Goal: Navigation & Orientation: Find specific page/section

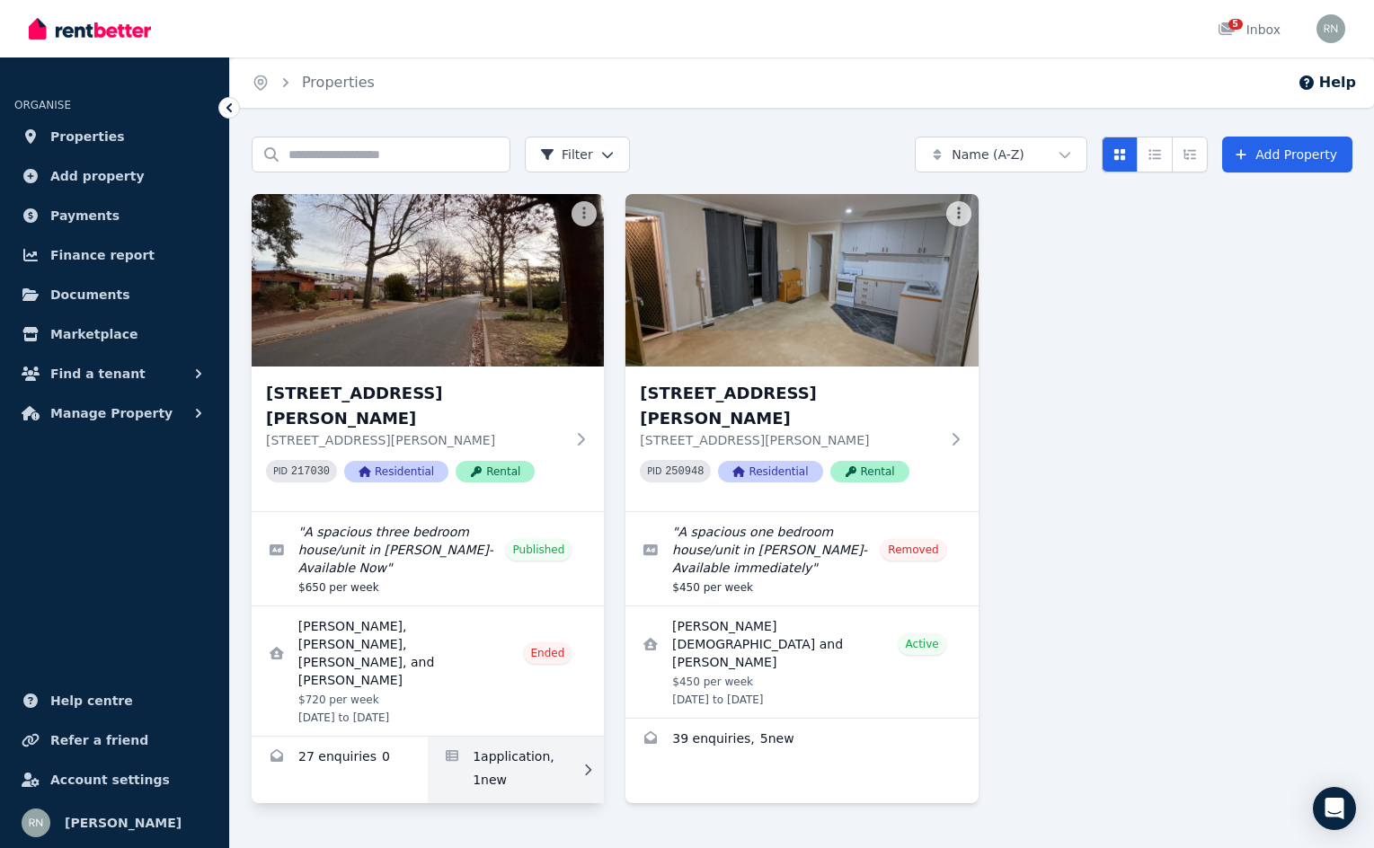
click at [516, 737] on link "Applications for 1/56 Blacket Street, Downer" at bounding box center [516, 770] width 176 height 66
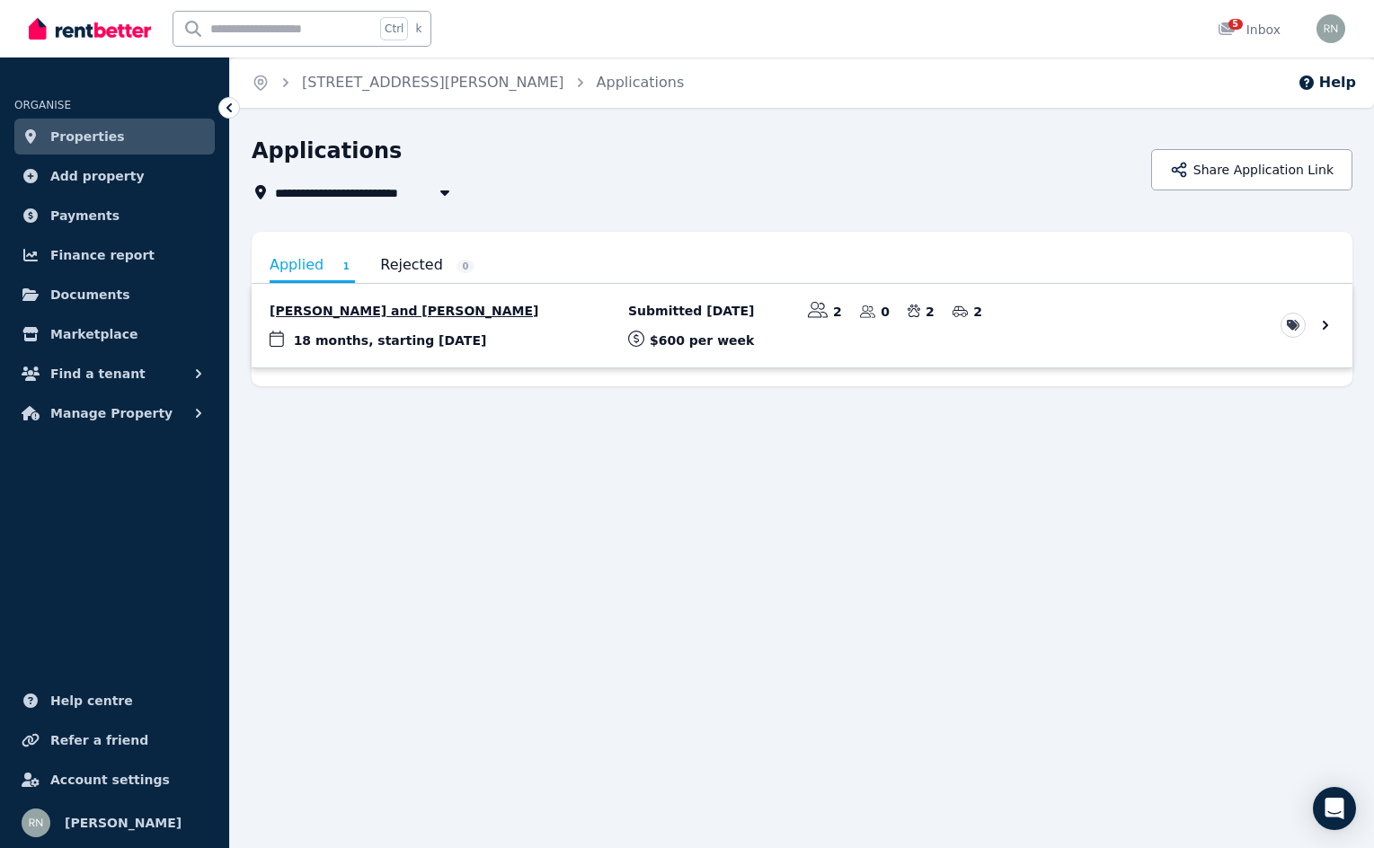
click at [456, 310] on link "View application: Tanesha Anderson and Bailey Andersen" at bounding box center [802, 326] width 1101 height 84
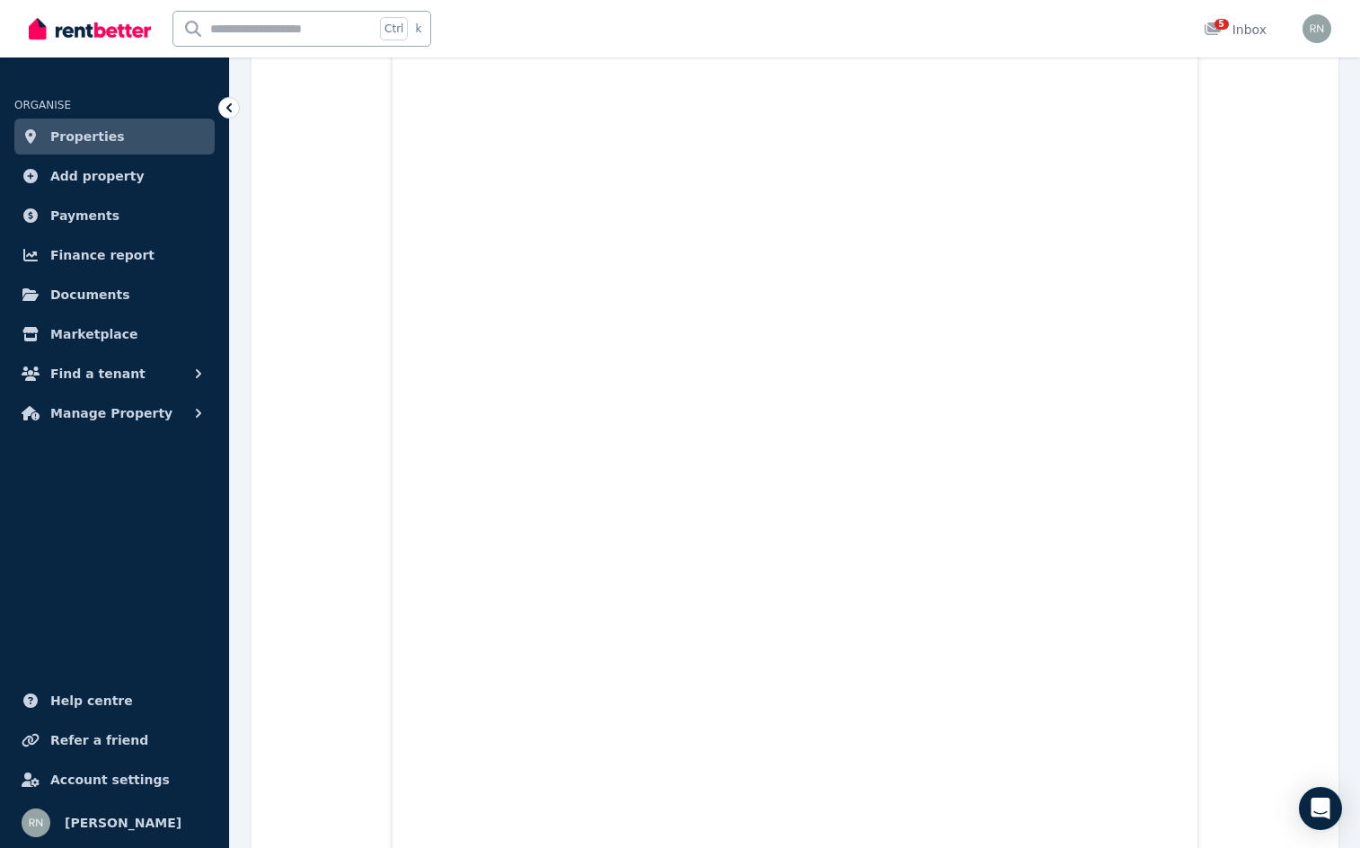
scroll to position [3618, 0]
click at [1254, 19] on link "5 Inbox" at bounding box center [1235, 29] width 70 height 58
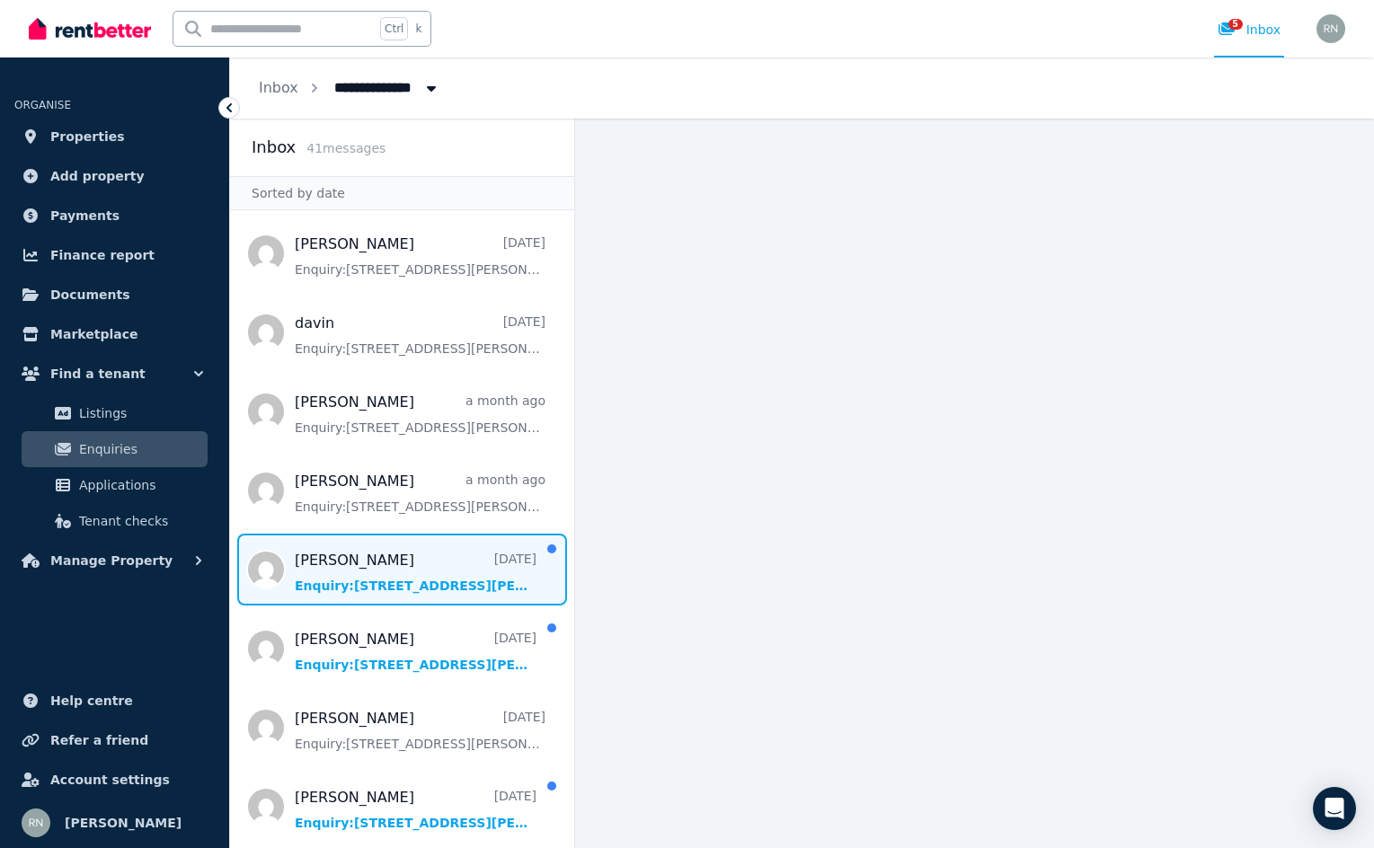
click at [425, 578] on span "Message list" at bounding box center [402, 570] width 344 height 72
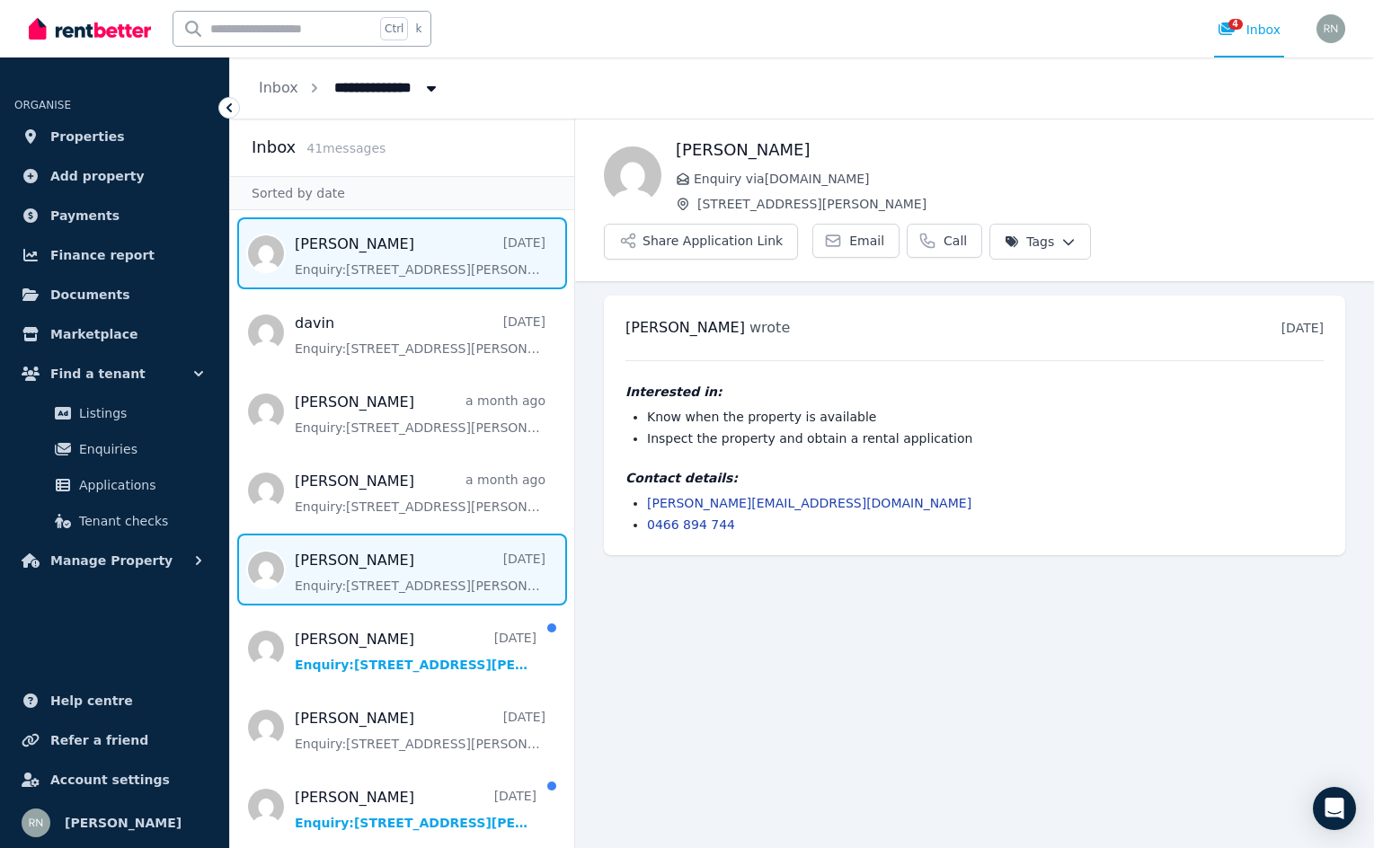
click at [328, 266] on span "Message list" at bounding box center [402, 253] width 344 height 72
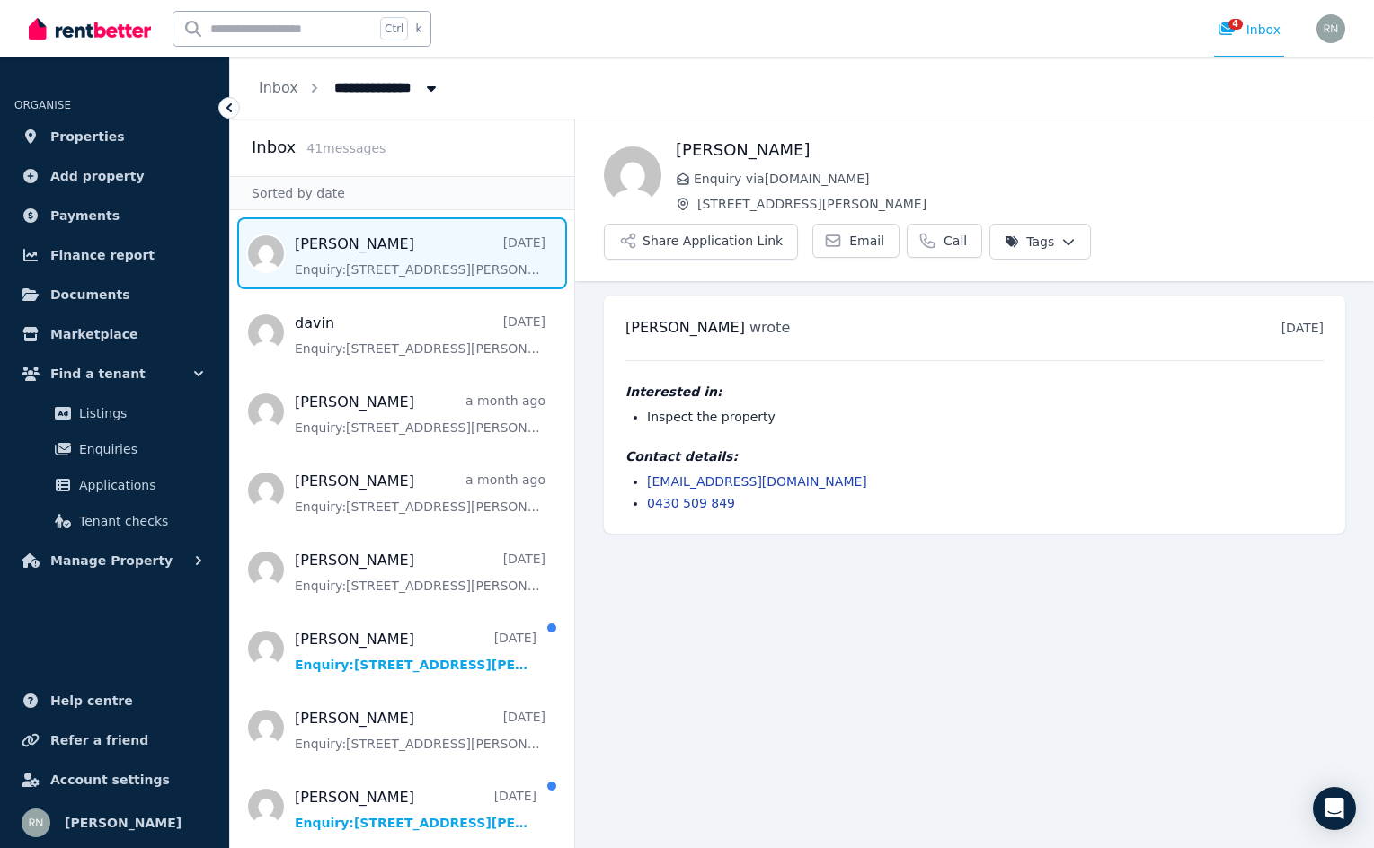
click at [356, 261] on span "Message list" at bounding box center [402, 253] width 344 height 72
click at [466, 259] on span "Message list" at bounding box center [402, 253] width 344 height 72
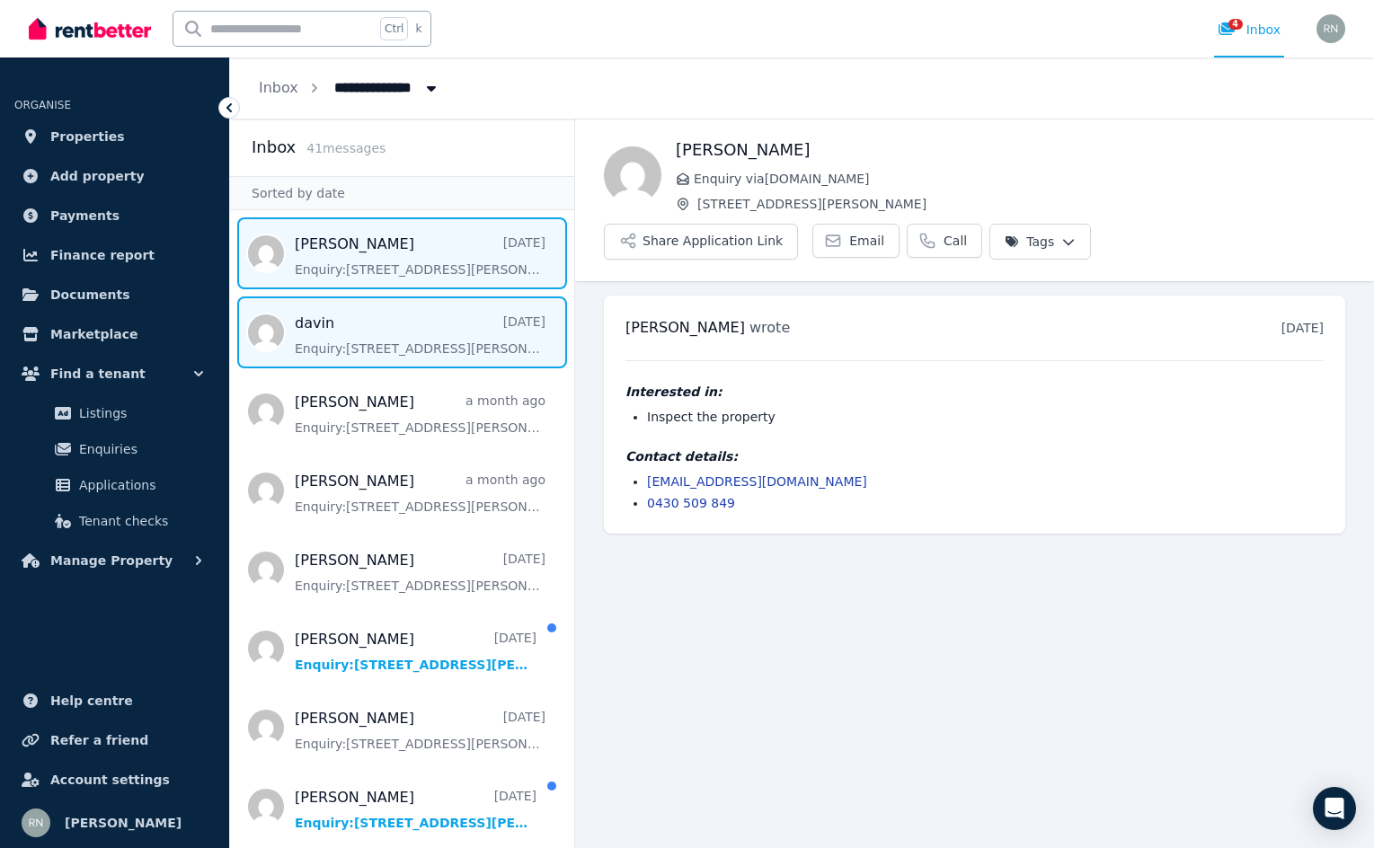
click at [471, 345] on span "Message list" at bounding box center [402, 333] width 344 height 72
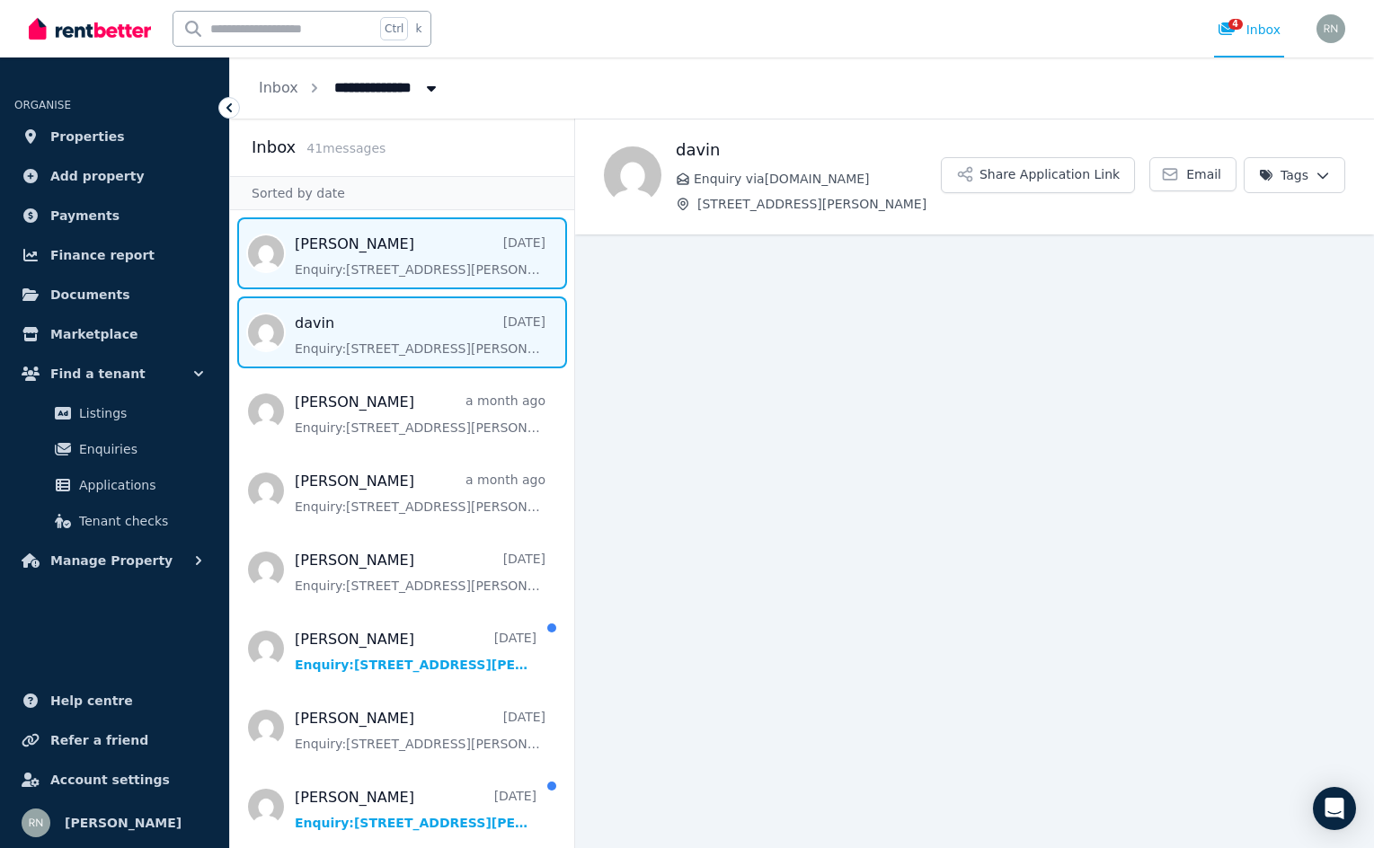
click at [461, 265] on span "Message list" at bounding box center [402, 253] width 344 height 72
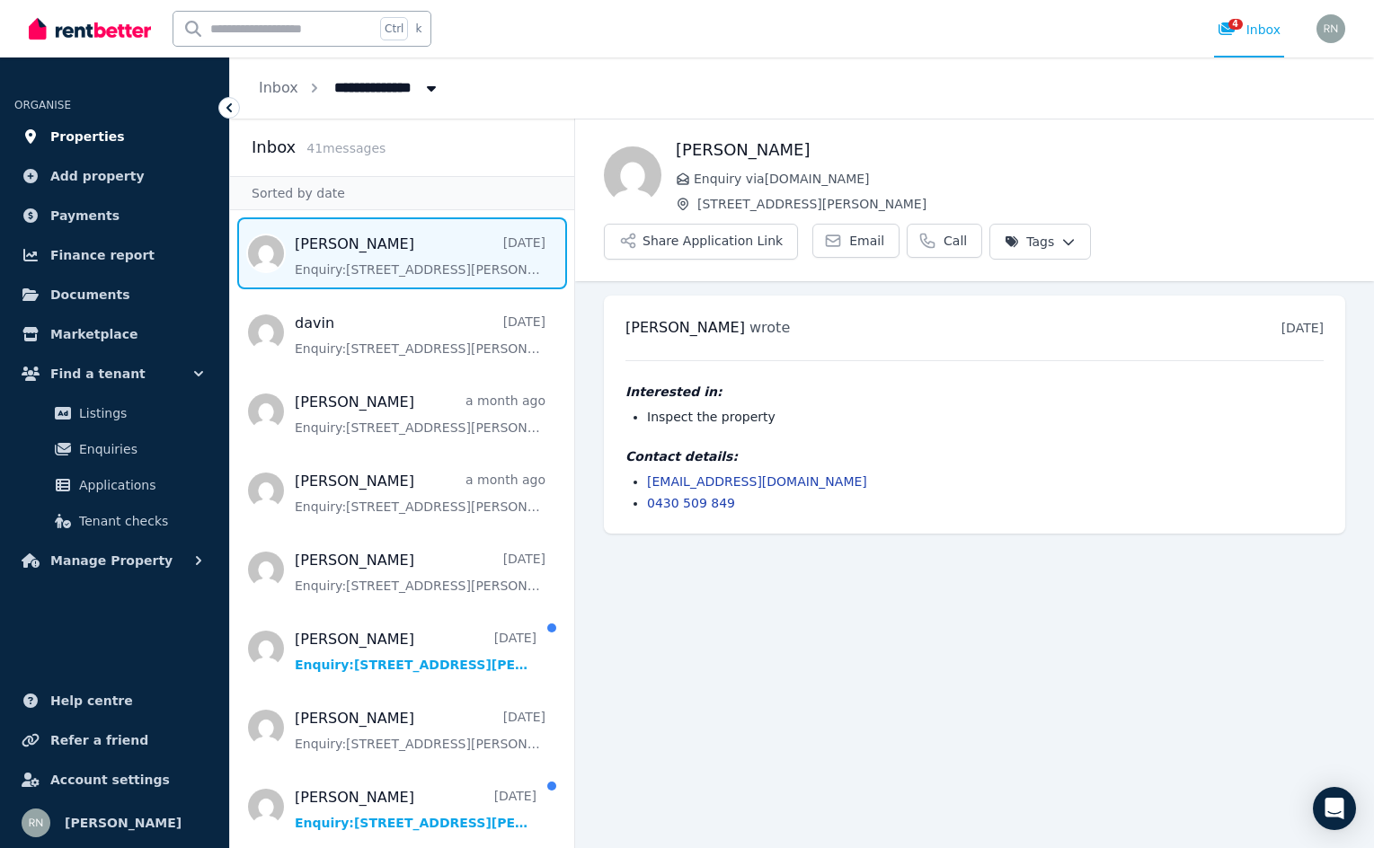
click at [87, 135] on span "Properties" at bounding box center [87, 137] width 75 height 22
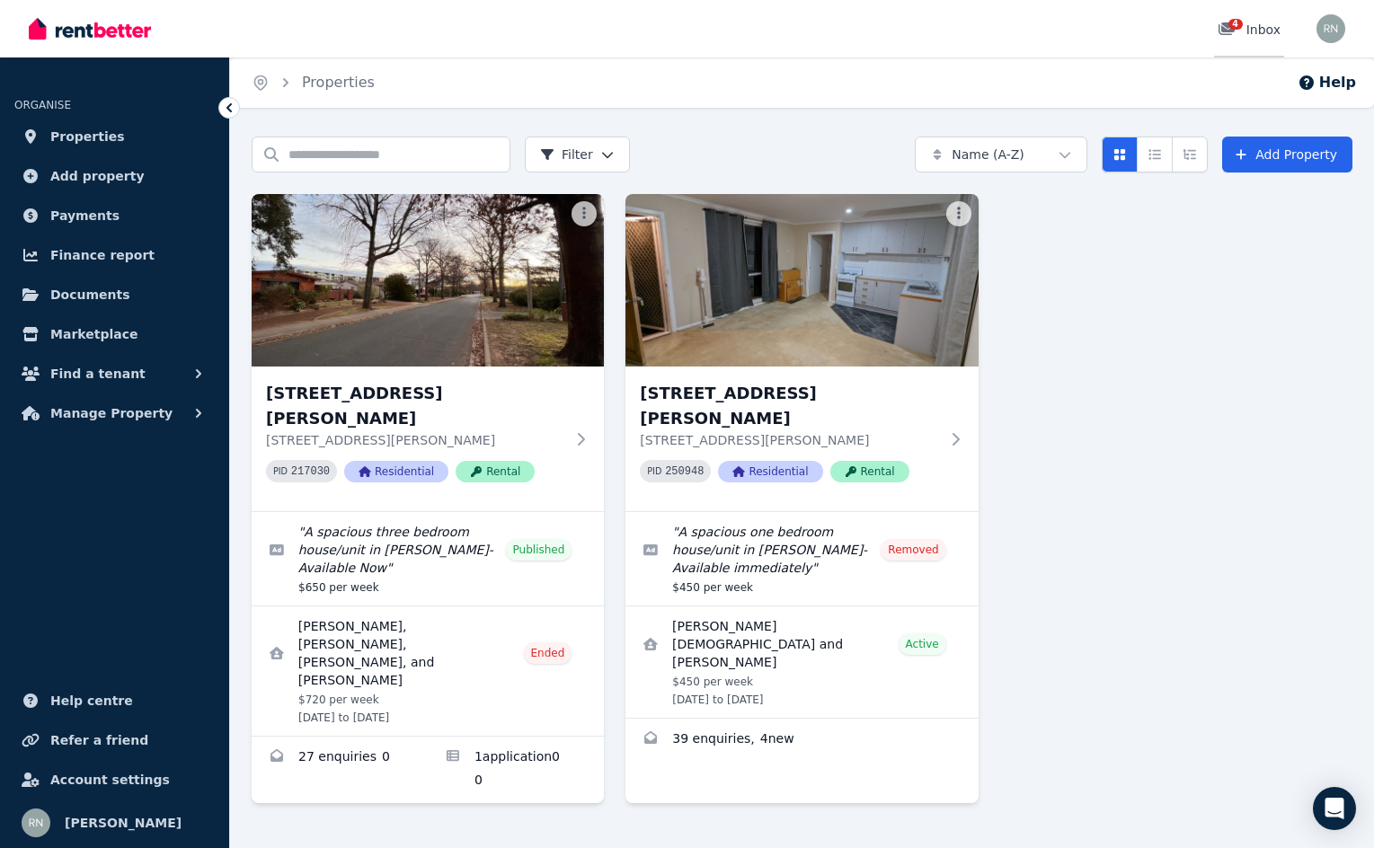
click at [1251, 24] on div "4 Inbox" at bounding box center [1249, 30] width 63 height 18
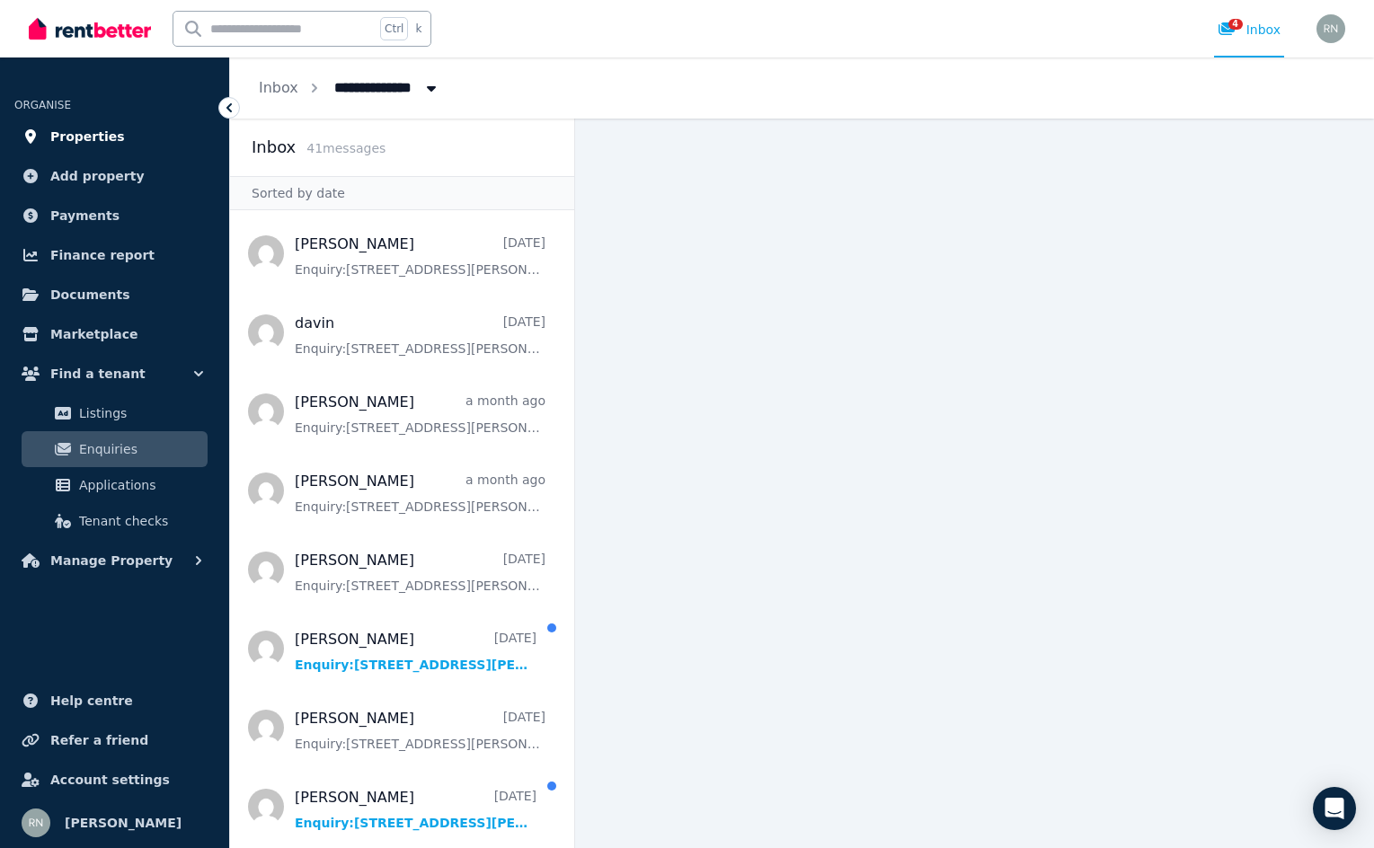
click at [100, 141] on span "Properties" at bounding box center [87, 137] width 75 height 22
